Goal: Information Seeking & Learning: Learn about a topic

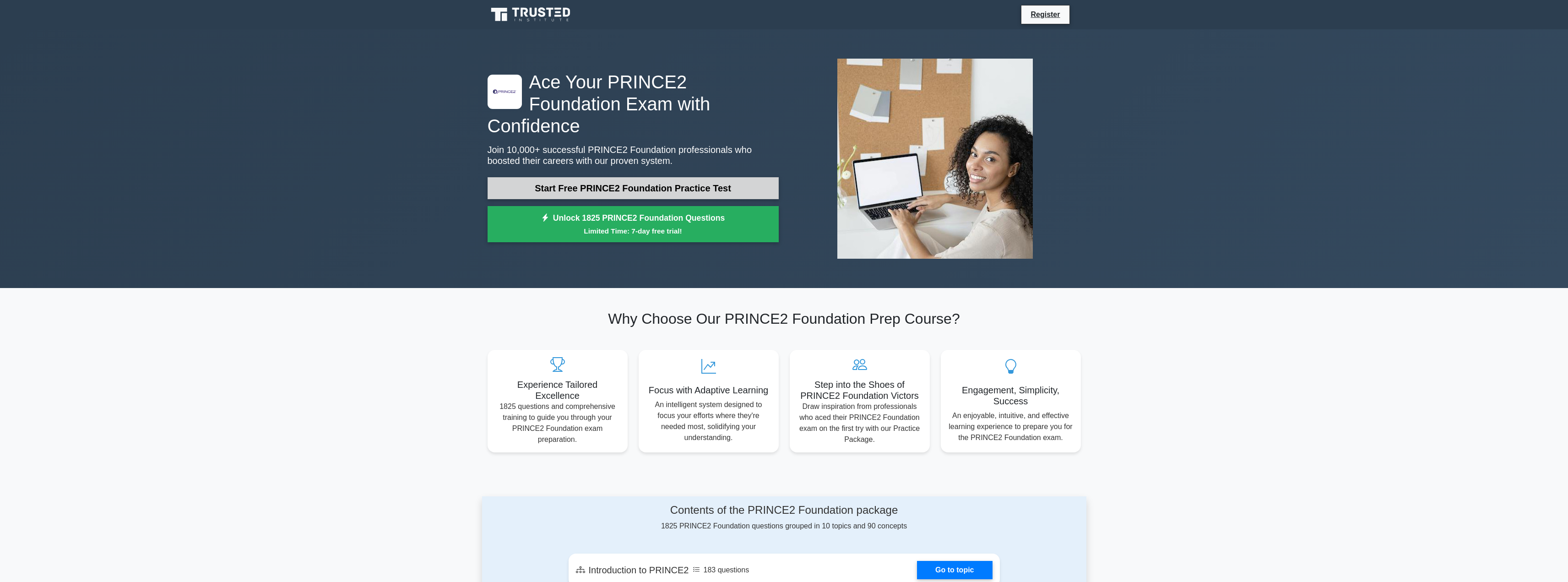
click at [672, 177] on link "Start Free PRINCE2 Foundation Practice Test" at bounding box center [633, 188] width 291 height 22
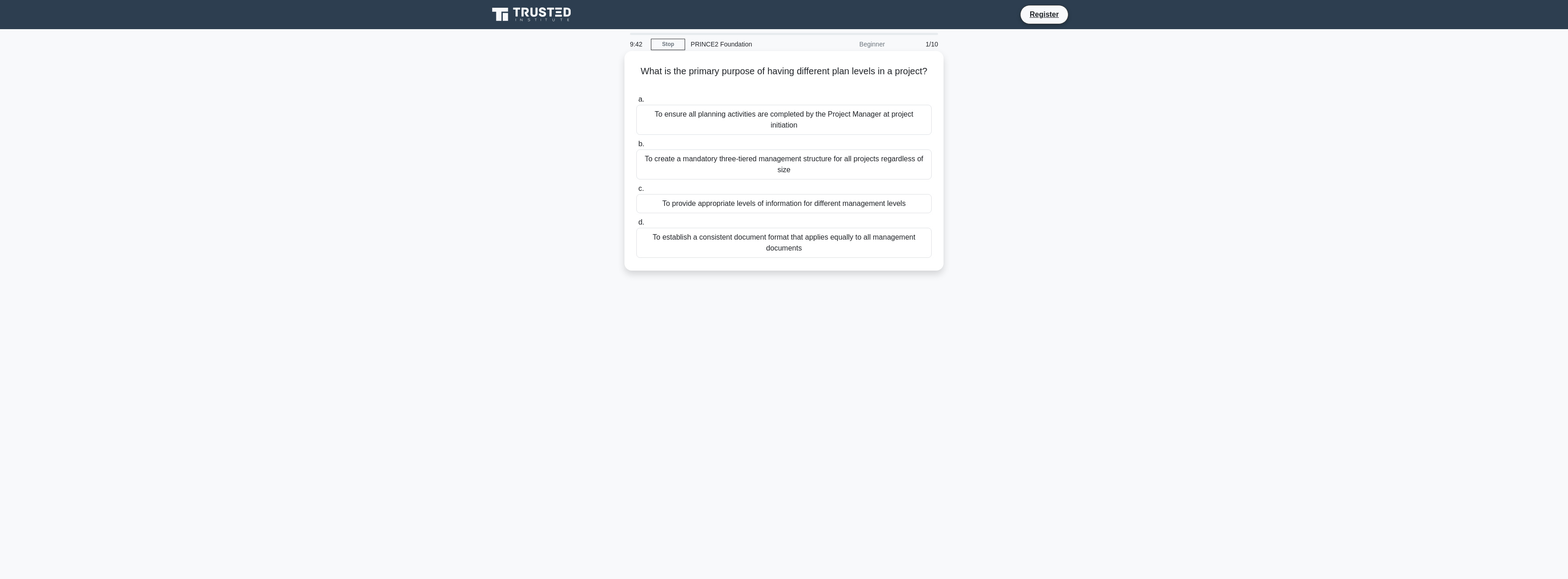
click at [820, 207] on div "To provide appropriate levels of information for different management levels" at bounding box center [783, 203] width 295 height 19
click at [636, 192] on input "c. To provide appropriate levels of information for different management levels" at bounding box center [636, 189] width 0 height 6
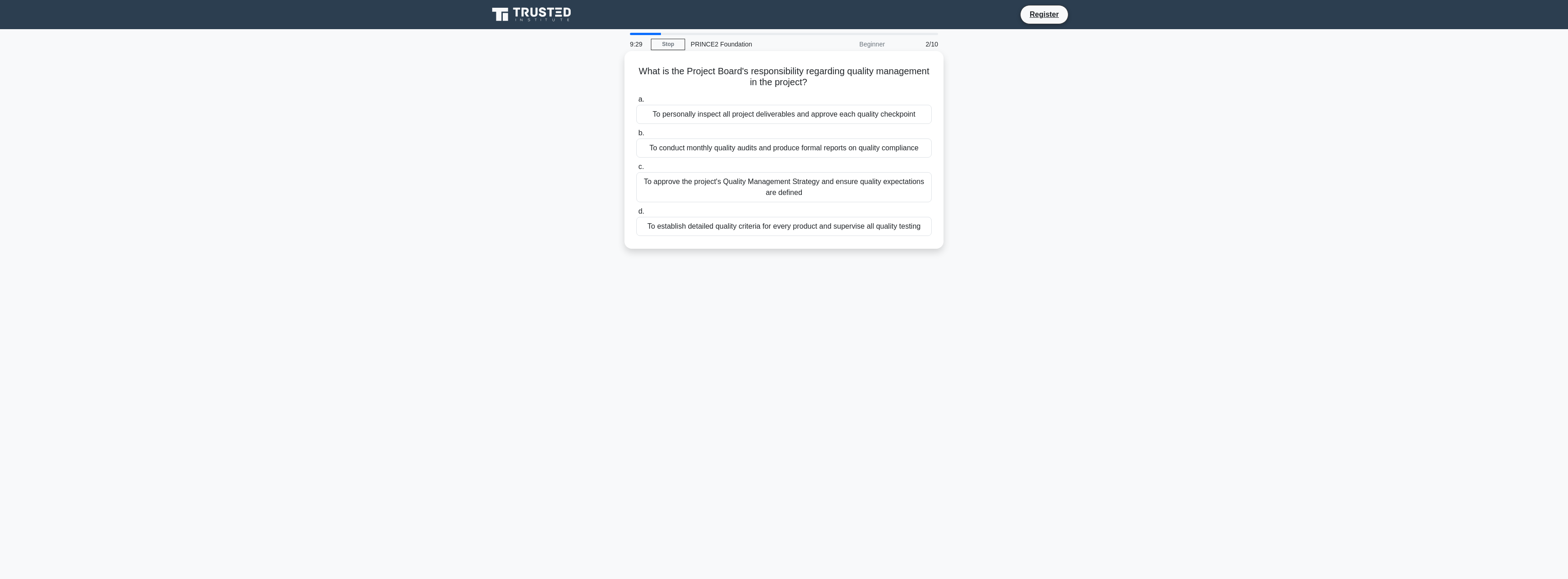
click at [839, 192] on div "To approve the project's Quality Management Strategy and ensure quality expecta…" at bounding box center [783, 187] width 295 height 30
click at [636, 170] on input "c. To approve the project's Quality Management Strategy and ensure quality expe…" at bounding box center [636, 167] width 0 height 6
click at [888, 117] on div "Managing day-to-day activities within the current stage while planning the next…" at bounding box center [783, 114] width 295 height 19
click at [636, 102] on input "a. Managing day-to-day activities within the current stage while planning the n…" at bounding box center [636, 100] width 0 height 6
click at [891, 221] on div "The allowable deviation from planned benefits before escalation is required" at bounding box center [783, 215] width 295 height 19
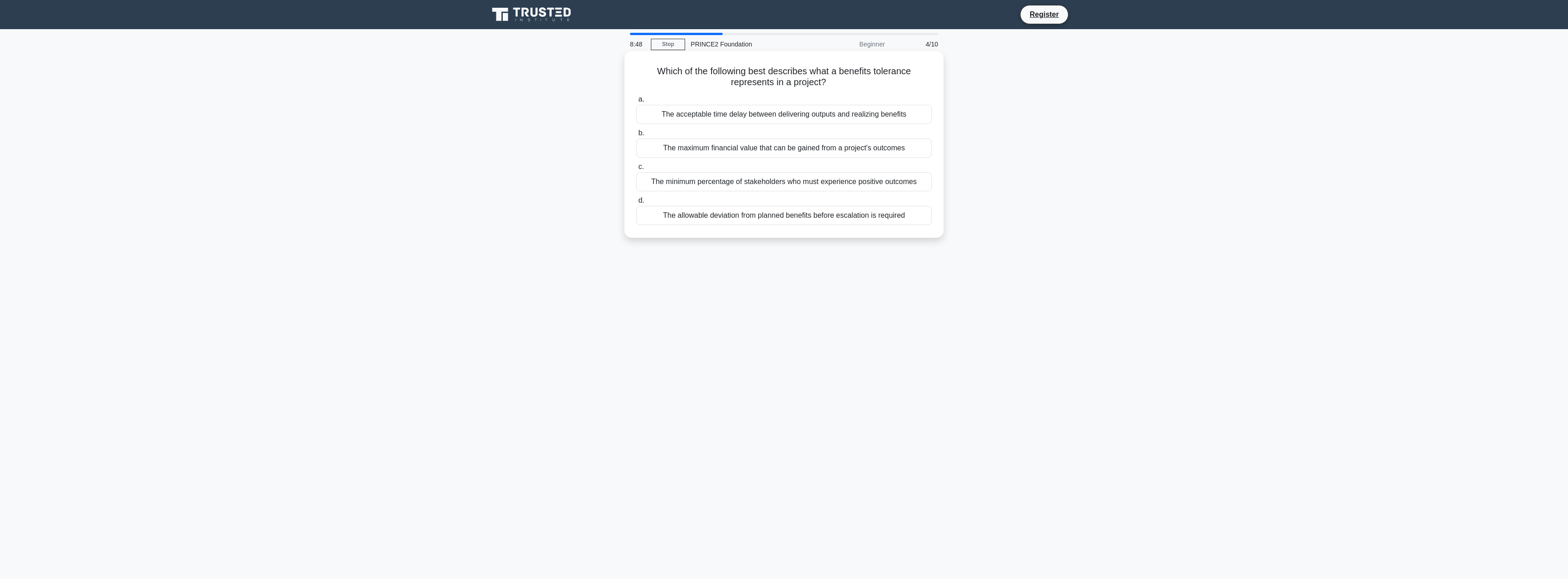
click at [636, 204] on input "d. The allowable deviation from planned benefits before escalation is required" at bounding box center [636, 201] width 0 height 6
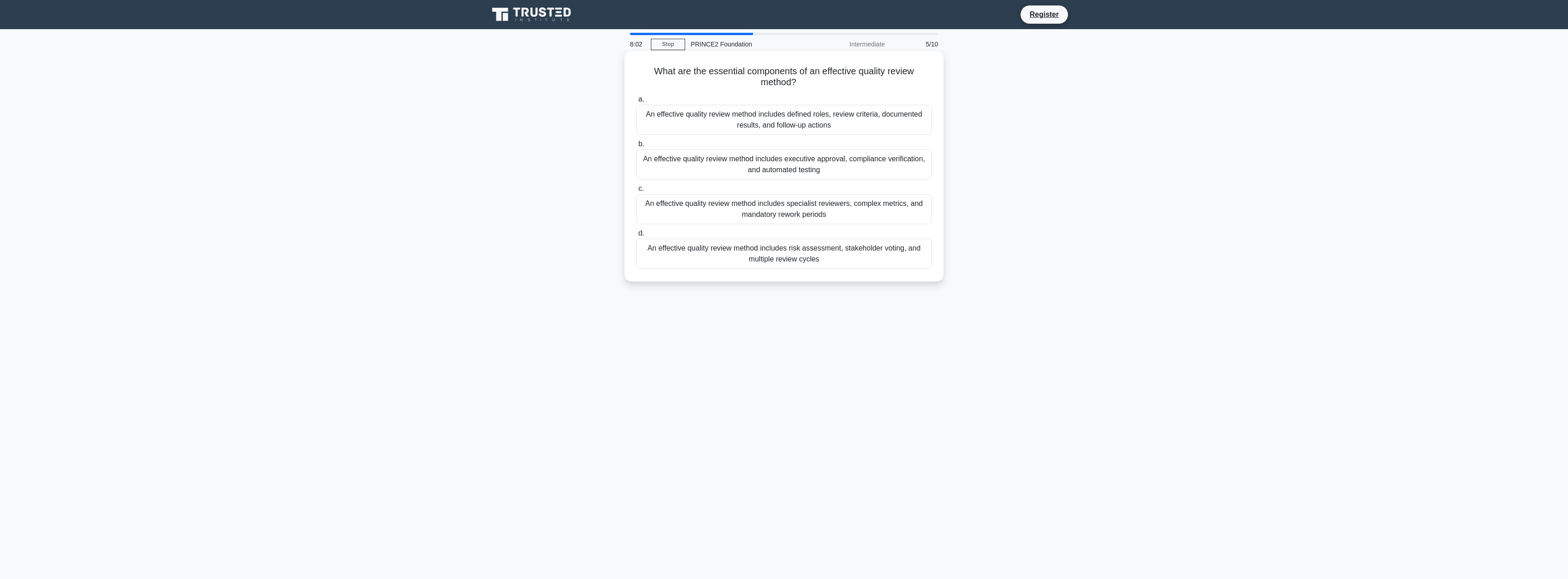
click at [885, 203] on div "An effective quality review method includes specialist reviewers, complex metri…" at bounding box center [783, 209] width 295 height 30
click at [636, 192] on input "c. An effective quality review method includes specialist reviewers, complex me…" at bounding box center [636, 189] width 0 height 6
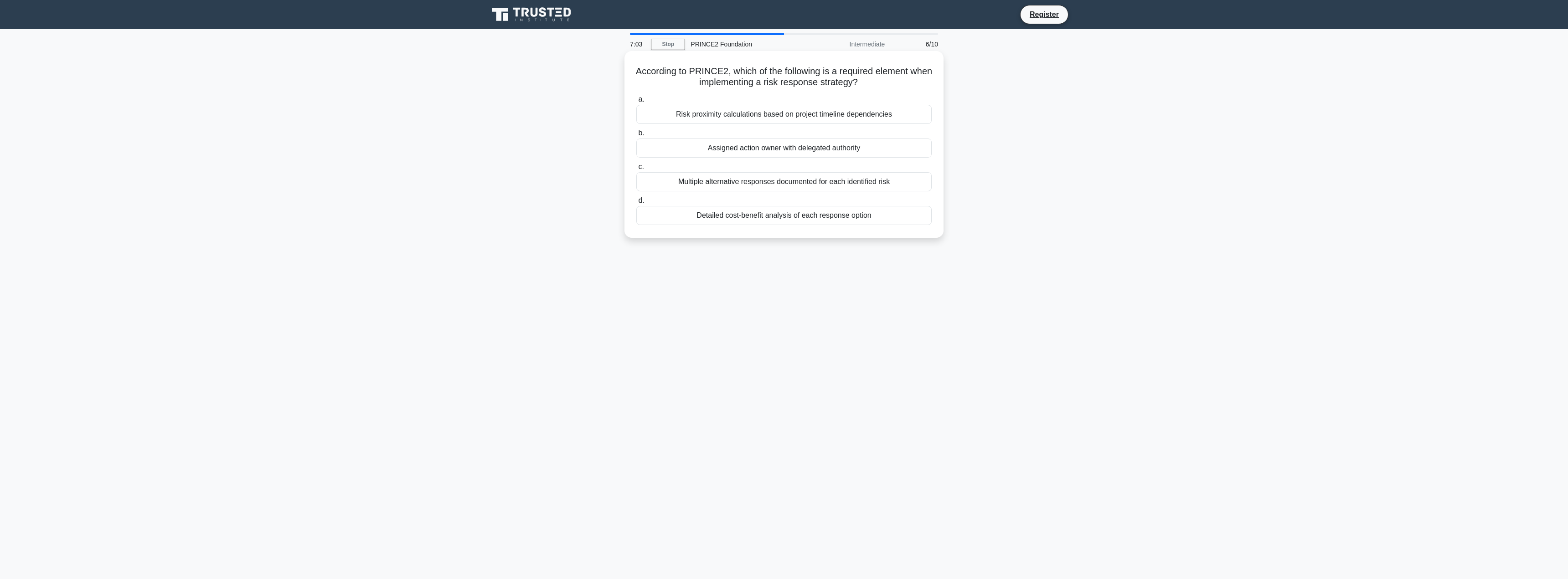
click at [877, 181] on div "Multiple alternative responses documented for each identified risk" at bounding box center [783, 181] width 295 height 19
click at [636, 170] on input "c. Multiple alternative responses documented for each identified risk" at bounding box center [636, 167] width 0 height 6
click at [909, 205] on div "To provide a balanced view that helps improve project management practices" at bounding box center [783, 203] width 295 height 19
click at [636, 192] on input "c. To provide a balanced view that helps improve project management practices" at bounding box center [636, 189] width 0 height 6
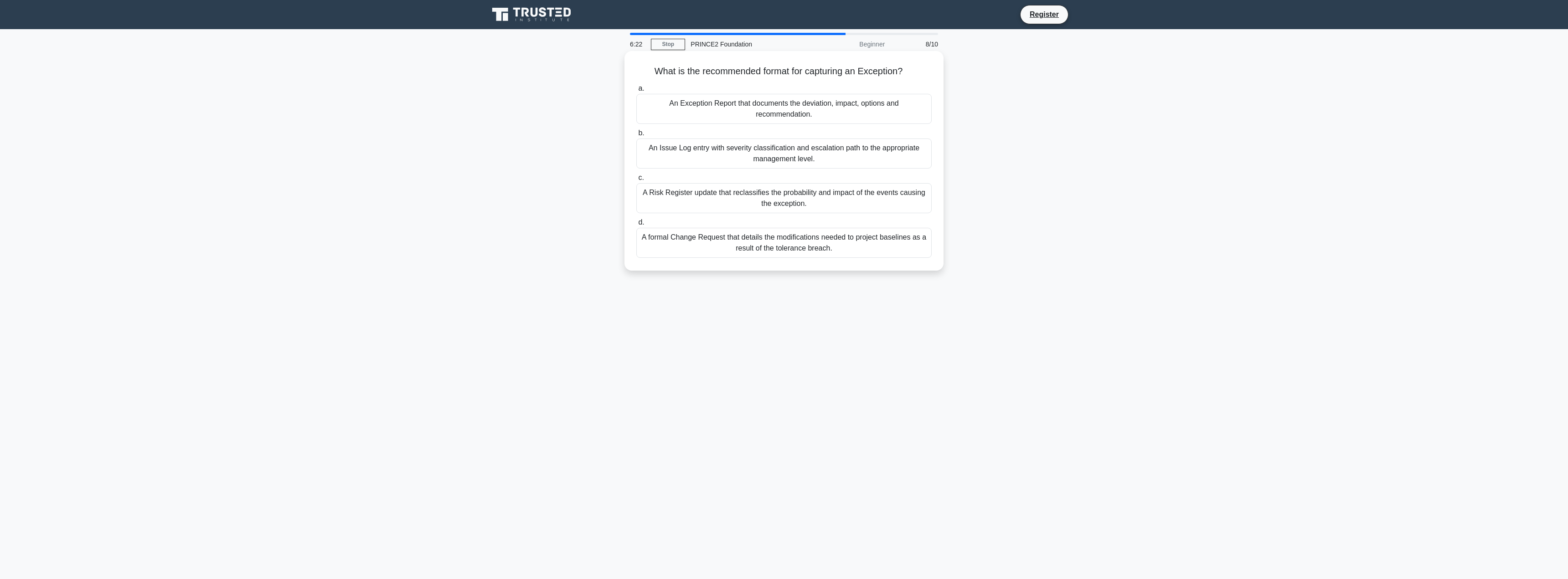
click at [896, 252] on div "A formal Change Request that details the modifications needed to project baseli…" at bounding box center [783, 242] width 295 height 30
click at [636, 226] on input "d. A formal Change Request that details the modifications needed to project bas…" at bounding box center [636, 223] width 0 height 6
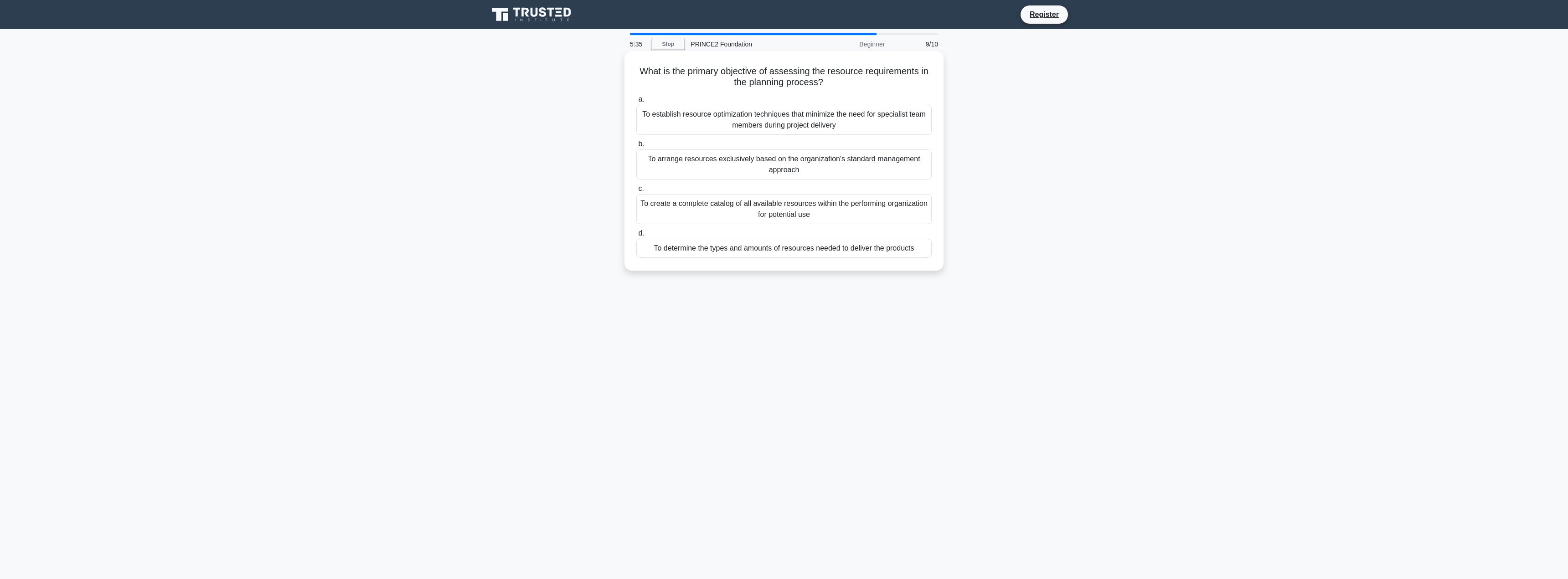
click at [883, 249] on div "To determine the types and amounts of resources needed to deliver the products" at bounding box center [783, 248] width 295 height 19
click at [636, 237] on input "d. To determine the types and amounts of resources needed to deliver the produc…" at bounding box center [636, 234] width 0 height 6
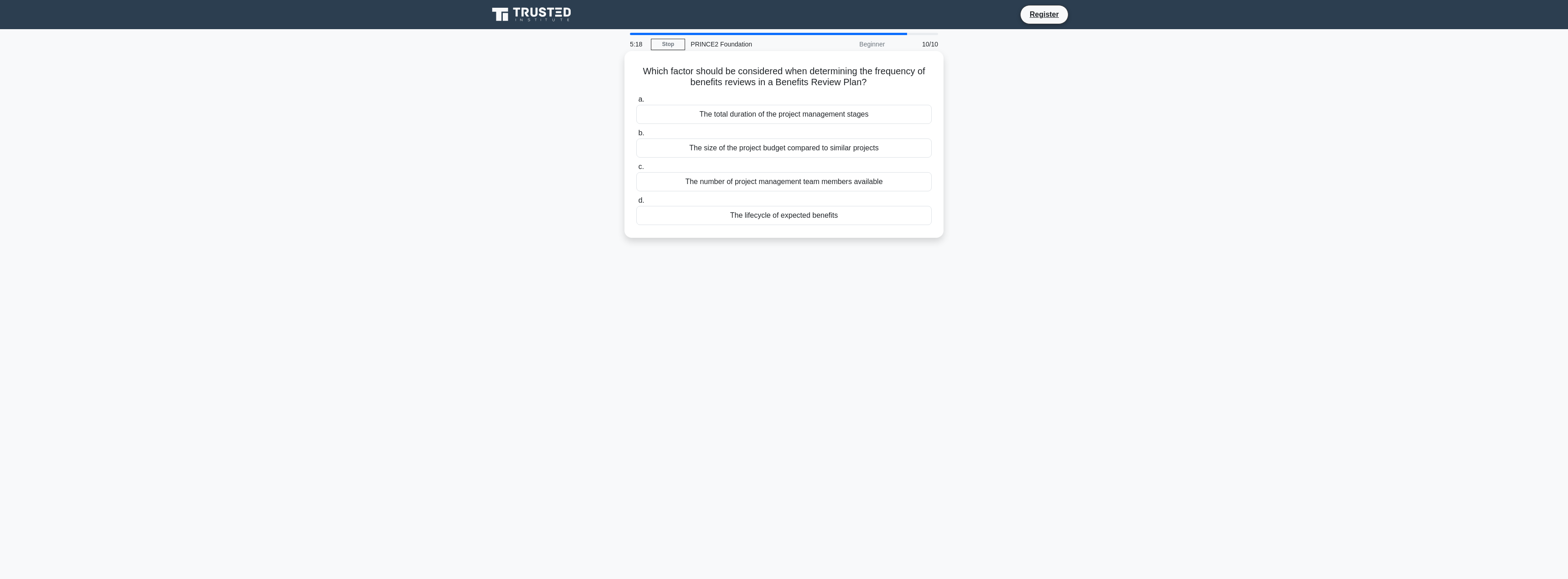
click at [859, 216] on div "The lifecycle of expected benefits" at bounding box center [783, 215] width 295 height 19
click at [636, 204] on input "d. The lifecycle of expected benefits" at bounding box center [636, 201] width 0 height 6
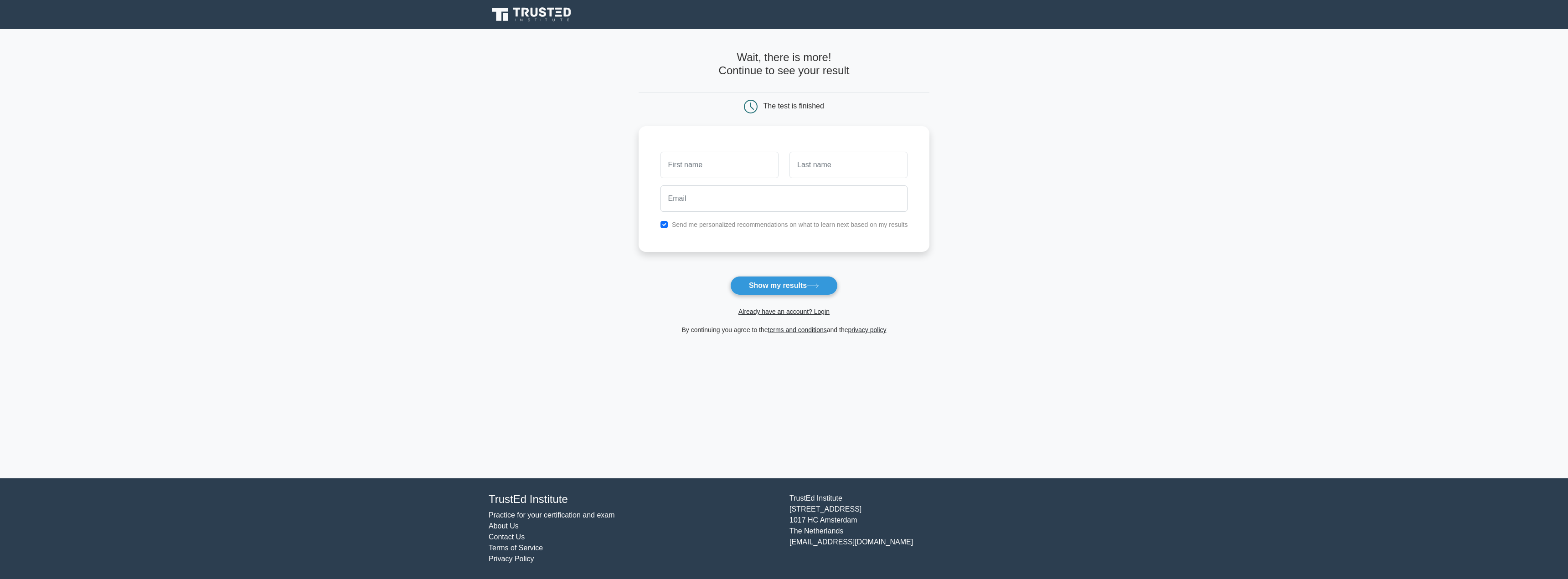
click at [752, 175] on input "text" at bounding box center [719, 164] width 118 height 26
type input "Abigail"
click at [830, 154] on input "text" at bounding box center [849, 164] width 118 height 26
type input "Davidson"
click at [816, 215] on div at bounding box center [784, 198] width 259 height 33
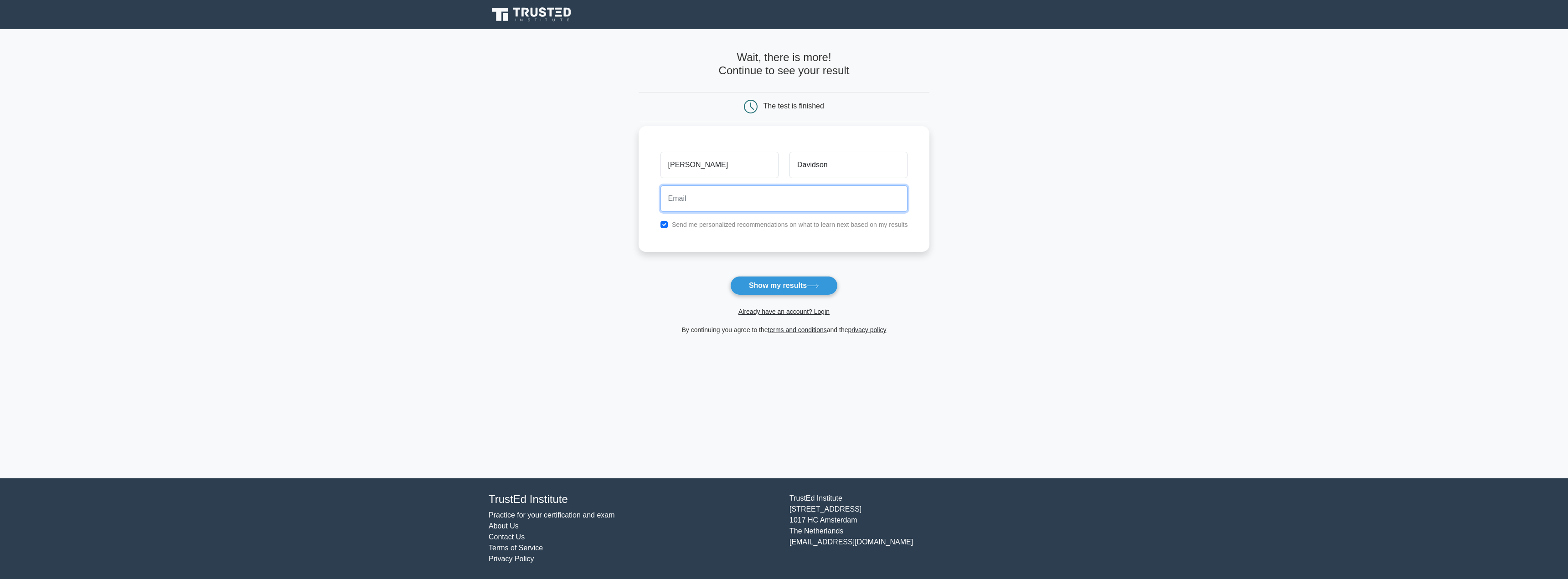
click at [814, 201] on input "email" at bounding box center [784, 198] width 248 height 26
type input "abigail.davidson@zeiss.com"
click at [775, 289] on button "Show my results" at bounding box center [784, 285] width 108 height 19
